Goal: Information Seeking & Learning: Find contact information

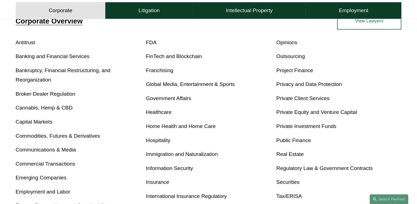
scroll to position [208, 0]
click at [155, 43] on link "FDA" at bounding box center [151, 42] width 10 height 6
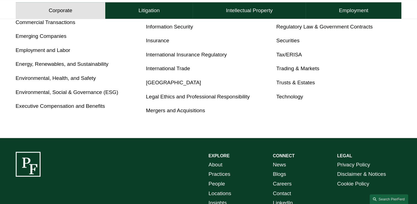
scroll to position [349, 0]
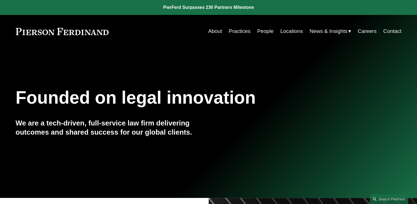
click at [286, 30] on link "Locations" at bounding box center [292, 31] width 23 height 10
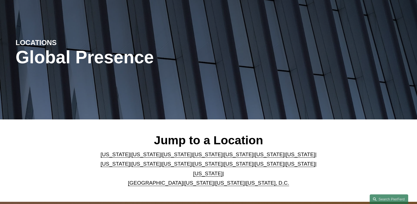
click at [286, 166] on link "[US_STATE]" at bounding box center [301, 164] width 30 height 6
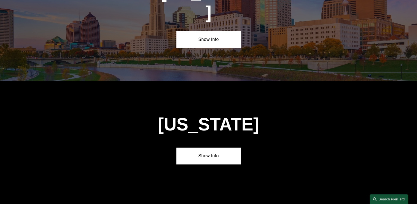
scroll to position [1748, 0]
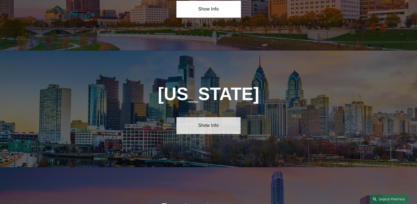
click at [214, 117] on link "Show Info" at bounding box center [209, 125] width 64 height 17
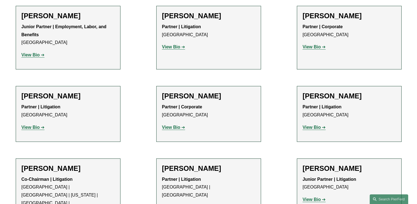
scroll to position [319, 0]
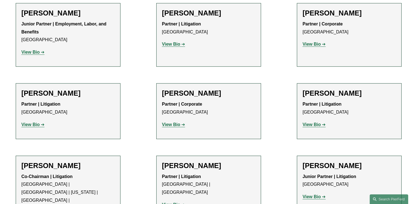
click at [316, 126] on strong "View Bio" at bounding box center [312, 124] width 18 height 5
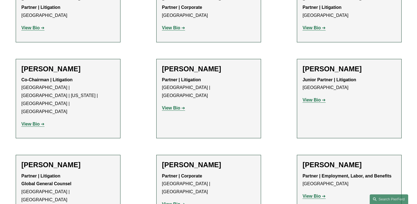
scroll to position [419, 0]
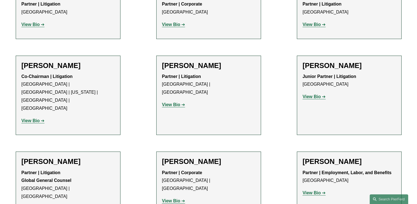
click at [177, 198] on strong "View Bio" at bounding box center [171, 200] width 18 height 5
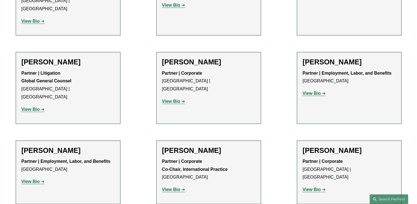
scroll to position [530, 0]
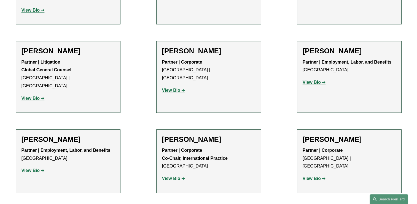
click at [316, 176] on strong "View Bio" at bounding box center [312, 178] width 18 height 5
click at [305, 176] on strong "View Bio" at bounding box center [312, 178] width 18 height 5
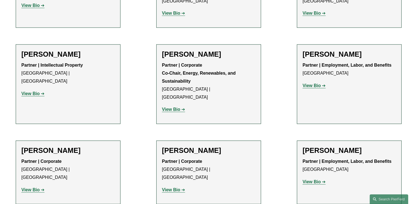
scroll to position [776, 0]
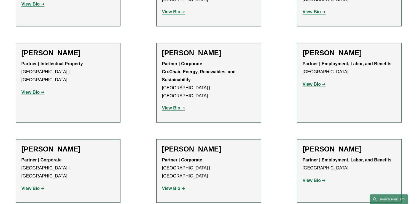
click at [41, 186] on link "View Bio" at bounding box center [33, 188] width 23 height 5
click at [35, 186] on strong "View Bio" at bounding box center [31, 188] width 18 height 5
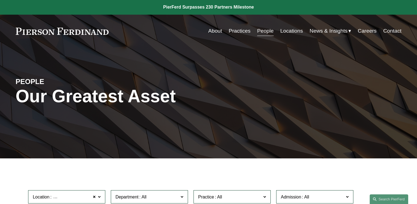
scroll to position [0, 0]
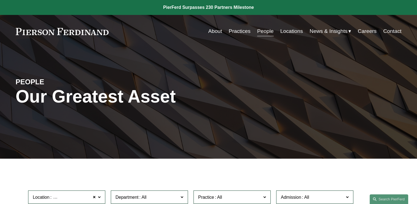
click at [0, 0] on span "News" at bounding box center [0, 0] width 0 height 0
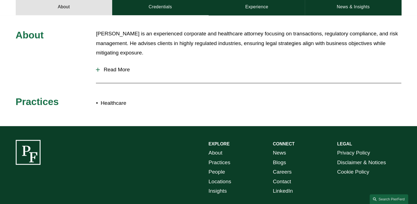
scroll to position [246, 0]
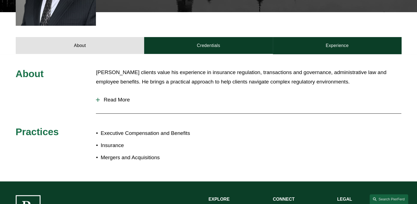
scroll to position [214, 0]
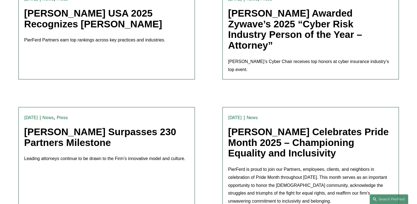
scroll to position [651, 0]
